Goal: Information Seeking & Learning: Check status

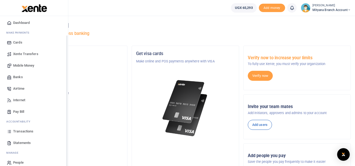
scroll to position [21, 0]
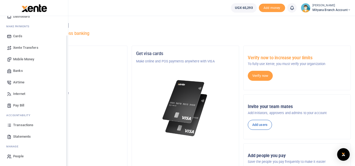
click at [20, 134] on span "Statements" at bounding box center [22, 136] width 18 height 5
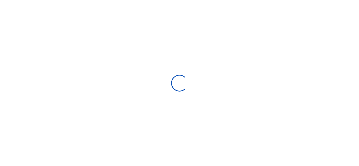
select select "ALL"
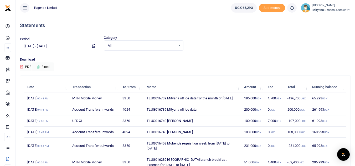
click at [93, 46] on icon at bounding box center [93, 45] width 3 height 3
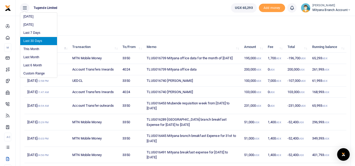
scroll to position [53, 0]
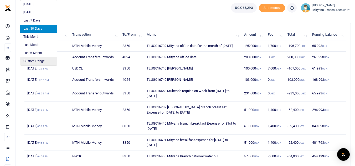
click at [41, 61] on li "Custom Range" at bounding box center [38, 61] width 37 height 8
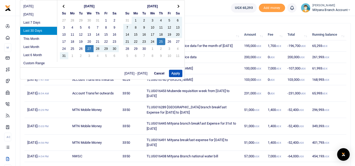
scroll to position [26, 0]
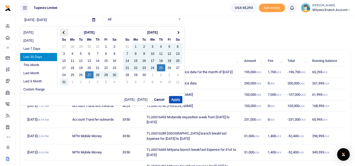
click at [66, 32] on th at bounding box center [64, 32] width 8 height 7
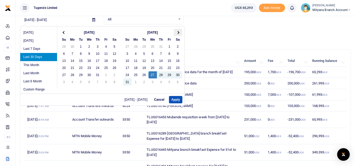
click at [176, 31] on th at bounding box center [178, 32] width 8 height 7
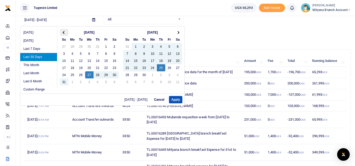
click at [65, 32] on span at bounding box center [64, 32] width 3 height 3
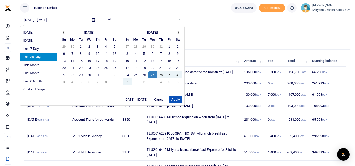
click at [65, 32] on span at bounding box center [64, 32] width 3 height 3
click at [180, 31] on th at bounding box center [178, 32] width 8 height 7
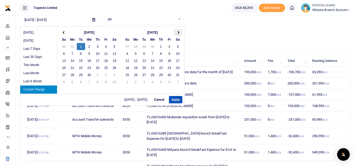
click at [182, 31] on th at bounding box center [178, 32] width 8 height 7
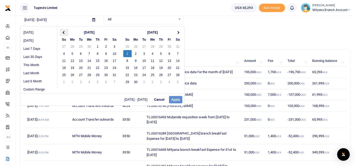
click at [63, 33] on span at bounding box center [64, 32] width 3 height 3
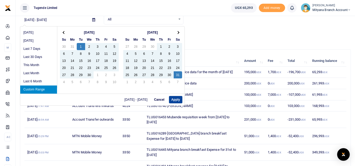
click at [177, 100] on button "Apply" at bounding box center [175, 99] width 13 height 7
type input "04/01/2025 - 05/31/2025"
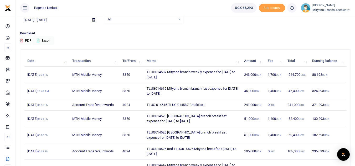
scroll to position [111, 0]
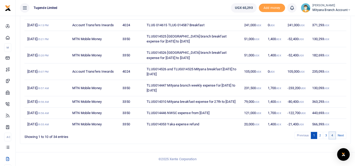
click at [333, 136] on link "4" at bounding box center [332, 135] width 6 height 7
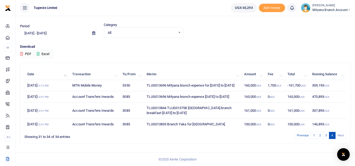
scroll to position [23, 0]
click at [325, 135] on link "3" at bounding box center [326, 135] width 6 height 7
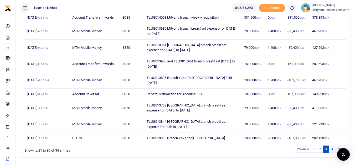
scroll to position [106, 0]
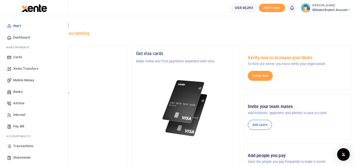
click at [18, 159] on span "Statements" at bounding box center [22, 157] width 18 height 5
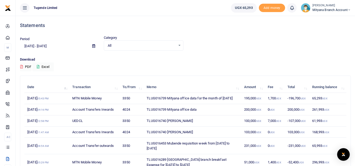
click at [93, 47] on icon at bounding box center [93, 45] width 3 height 3
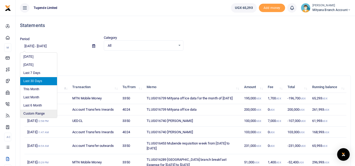
click at [38, 113] on li "Custom Range" at bounding box center [38, 114] width 37 height 8
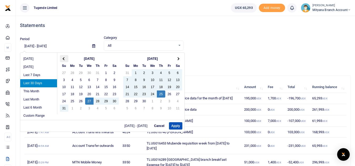
click at [63, 62] on th at bounding box center [64, 58] width 8 height 7
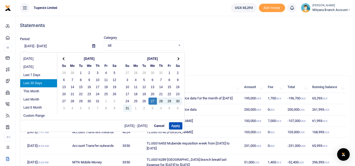
click at [63, 62] on th at bounding box center [64, 58] width 8 height 7
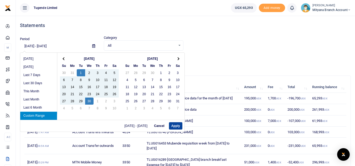
click at [174, 127] on button "Apply" at bounding box center [175, 126] width 13 height 7
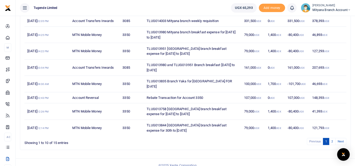
scroll to position [106, 0]
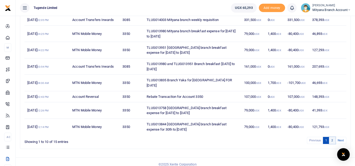
click at [332, 137] on link "2" at bounding box center [332, 140] width 6 height 7
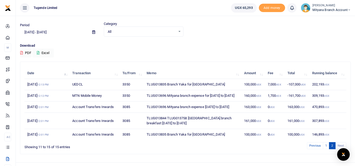
scroll to position [26, 0]
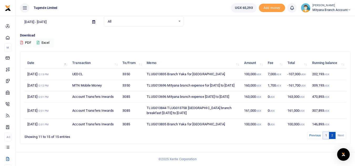
click at [327, 139] on link "1" at bounding box center [326, 135] width 6 height 7
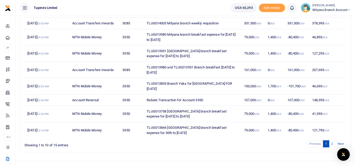
scroll to position [106, 0]
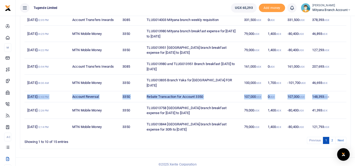
drag, startPoint x: 26, startPoint y: 91, endPoint x: 329, endPoint y: 91, distance: 302.5
click at [329, 92] on tr "9th Apr 2025 02:43 PM Account Reversal 3350 Rebate Transaction for Account 3350…" at bounding box center [185, 97] width 322 height 11
click at [221, 92] on td "Rebate Transaction for Account 3350" at bounding box center [193, 97] width 98 height 11
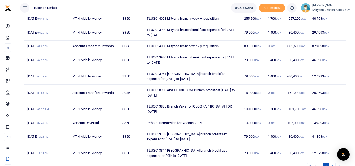
scroll to position [54, 0]
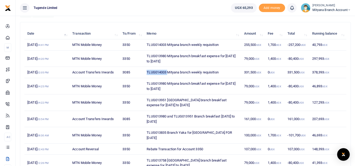
drag, startPoint x: 148, startPoint y: 72, endPoint x: 168, endPoint y: 72, distance: 20.0
click at [168, 72] on td "TLUG014003 Mityana branch weekly requisition" at bounding box center [193, 72] width 98 height 11
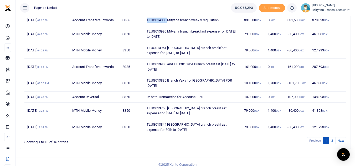
scroll to position [106, 0]
click at [341, 137] on link "Next" at bounding box center [341, 140] width 11 height 7
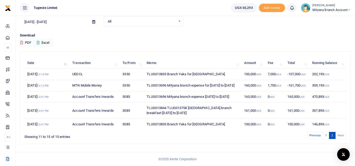
scroll to position [34, 0]
click at [314, 136] on link "Previous" at bounding box center [315, 135] width 17 height 7
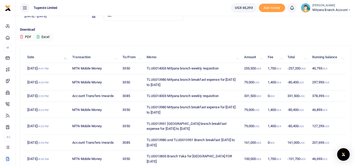
scroll to position [27, 0]
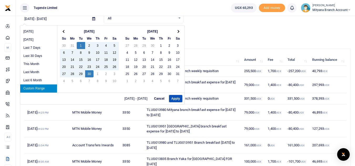
click at [49, 19] on input "04/01/2025 - 04/30/2025" at bounding box center [54, 18] width 68 height 9
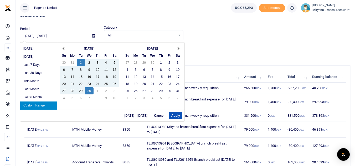
scroll to position [1, 0]
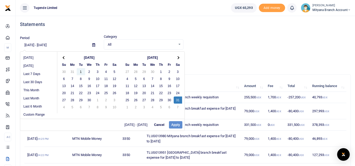
click at [38, 45] on input "04/01/2025 - 04/30/2025" at bounding box center [54, 45] width 68 height 9
click at [158, 57] on th "[DATE]" at bounding box center [153, 57] width 42 height 7
click at [32, 44] on input "04/01/2025 - 04/30/2025" at bounding box center [54, 45] width 68 height 9
click at [28, 44] on input "04/01/2025 - 04/30/2025" at bounding box center [54, 45] width 68 height 9
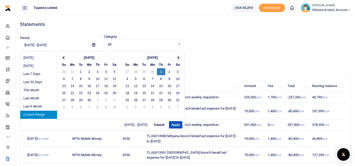
click at [49, 44] on input "05/01/2025 - 04/30/2025" at bounding box center [54, 45] width 68 height 9
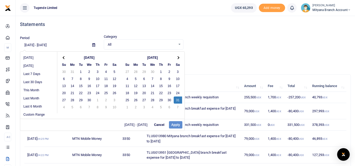
click at [173, 126] on div "05/01/2025 - 05/30/2025 Cancel Apply" at bounding box center [102, 125] width 164 height 12
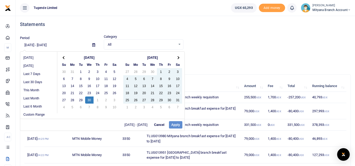
click at [174, 126] on div "05/01/2025 - 05/30/2025 Cancel Apply" at bounding box center [102, 125] width 164 height 12
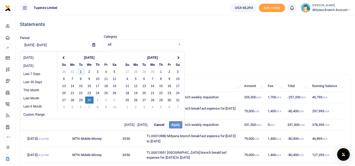
click at [63, 45] on input "05/01/2025 - 05/30/2025" at bounding box center [54, 45] width 68 height 9
click at [54, 44] on input "05/01/2025 - 05/30/2025" at bounding box center [54, 45] width 68 height 9
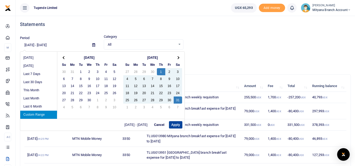
type input "05/01/2025 - 05/31/2025"
click at [176, 125] on button "Apply" at bounding box center [175, 125] width 13 height 7
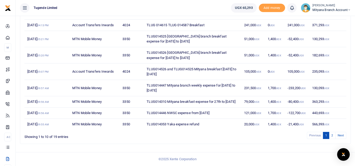
scroll to position [111, 0]
click at [331, 137] on link "2" at bounding box center [332, 135] width 6 height 7
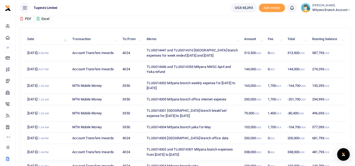
scroll to position [74, 0]
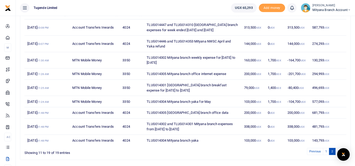
click at [253, 75] on td "200,000 UGX" at bounding box center [253, 74] width 24 height 11
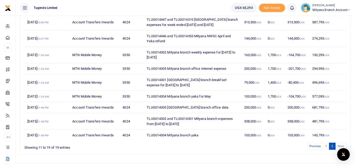
scroll to position [53, 0]
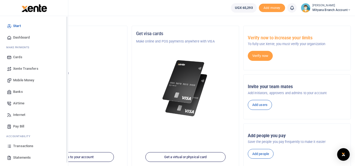
scroll to position [12, 0]
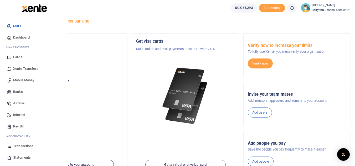
click at [25, 80] on span "Mobile Money" at bounding box center [23, 80] width 21 height 5
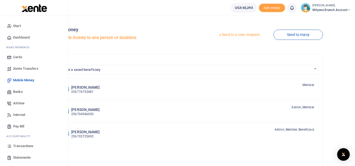
click at [23, 148] on span "Transactions" at bounding box center [23, 146] width 20 height 5
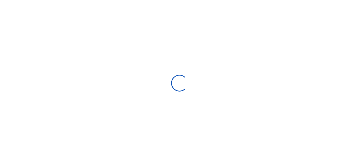
select select
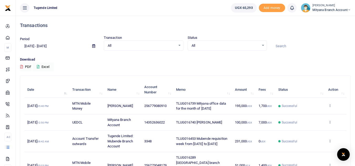
click at [93, 45] on icon at bounding box center [93, 45] width 3 height 3
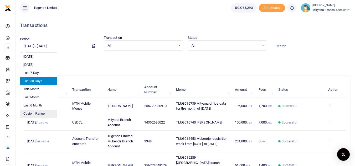
click at [42, 115] on li "Custom Range" at bounding box center [38, 114] width 37 height 8
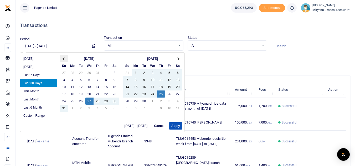
click at [61, 57] on th at bounding box center [64, 58] width 8 height 7
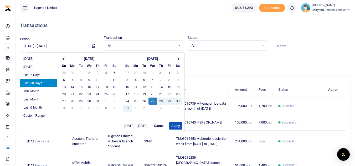
click at [61, 57] on th at bounding box center [64, 58] width 8 height 7
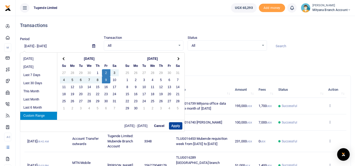
click at [175, 127] on button "Apply" at bounding box center [175, 126] width 13 height 7
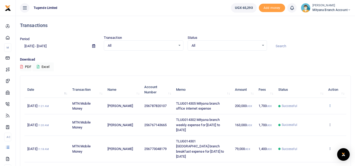
click at [330, 105] on icon at bounding box center [330, 106] width 3 height 4
click at [312, 115] on link "View details" at bounding box center [311, 114] width 42 height 7
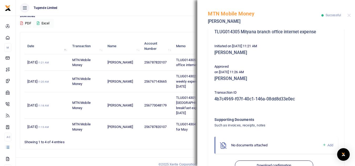
scroll to position [87, 0]
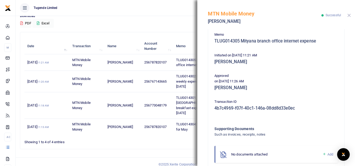
click at [349, 17] on button "Close" at bounding box center [349, 15] width 3 height 3
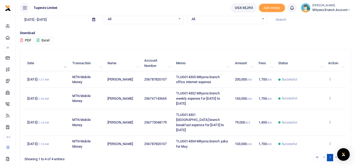
scroll to position [0, 0]
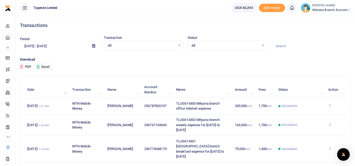
click at [93, 46] on icon at bounding box center [93, 45] width 3 height 3
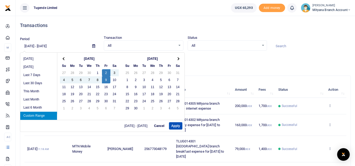
click at [96, 26] on h4 "Transactions" at bounding box center [185, 26] width 331 height 6
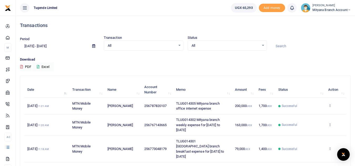
click at [93, 46] on icon at bounding box center [93, 45] width 3 height 3
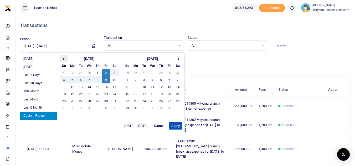
click at [66, 59] on th at bounding box center [64, 58] width 8 height 7
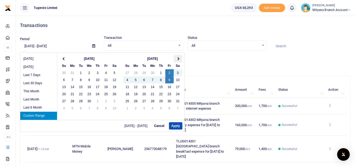
click at [179, 58] on span at bounding box center [177, 58] width 3 height 3
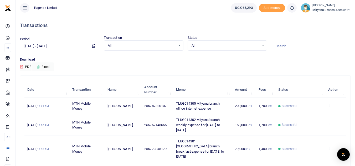
click at [93, 47] on icon at bounding box center [93, 45] width 3 height 3
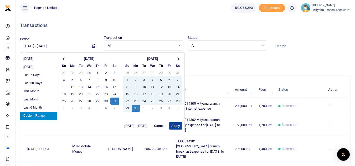
click at [174, 124] on button "Apply" at bounding box center [175, 126] width 13 height 7
type input "[DATE] - [DATE]"
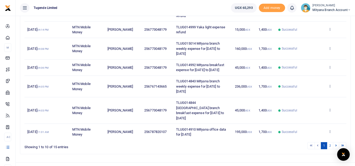
scroll to position [158, 0]
click at [330, 145] on link "2" at bounding box center [330, 145] width 6 height 7
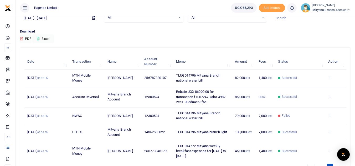
scroll to position [60, 0]
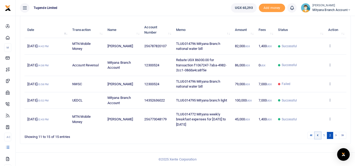
click at [317, 136] on icon at bounding box center [318, 135] width 2 height 3
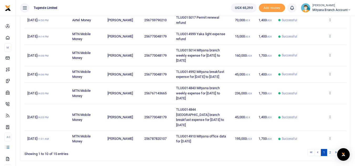
scroll to position [142, 0]
